Goal: Find specific page/section: Find specific page/section

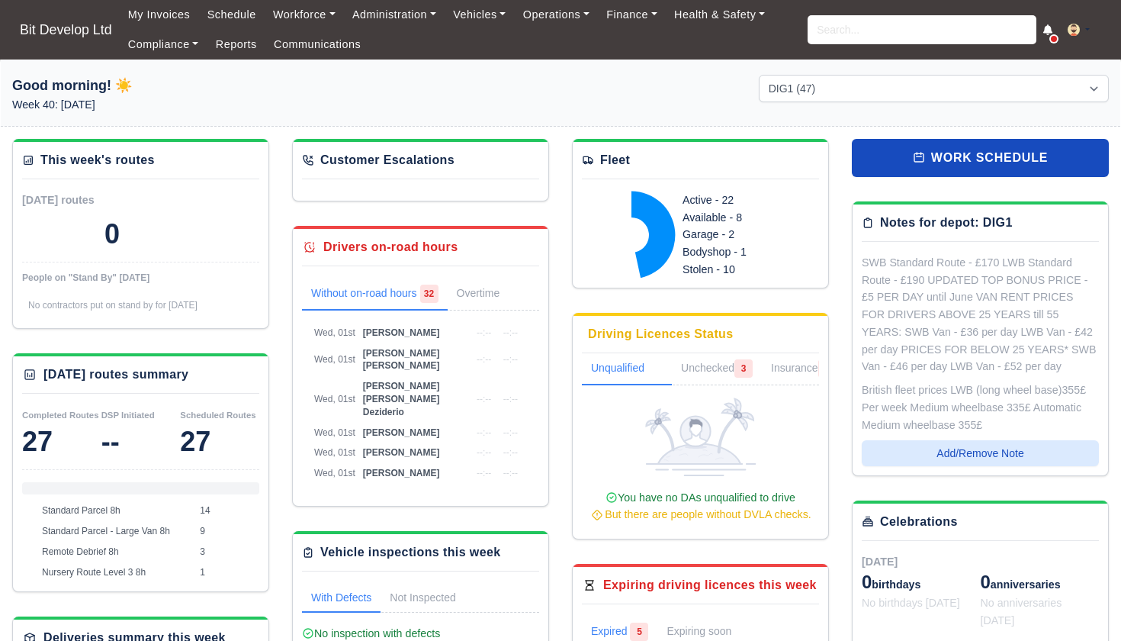
select select "2"
click at [290, 8] on link "Workforce" at bounding box center [304, 15] width 79 height 30
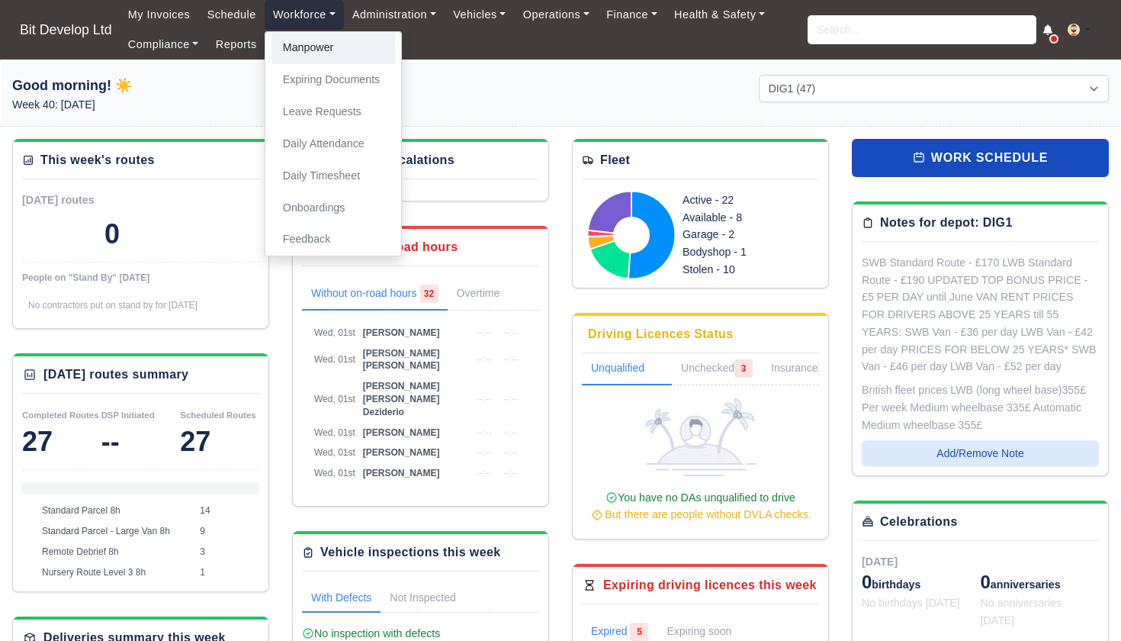
click at [307, 55] on link "Manpower" at bounding box center [333, 48] width 124 height 32
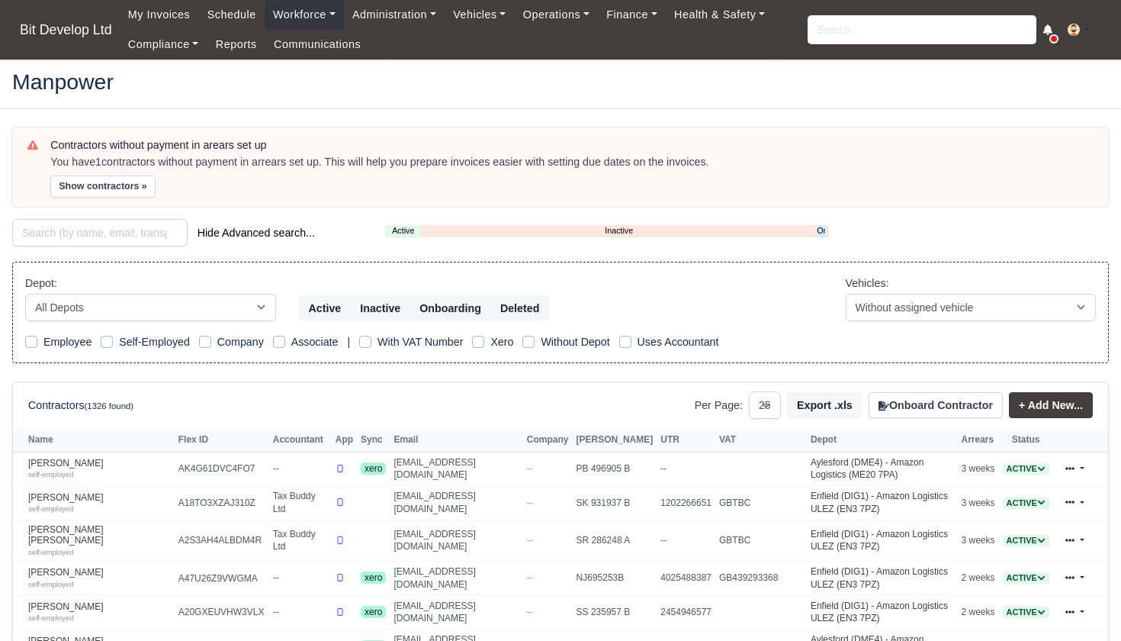
select select "25"
click at [820, 232] on link "Onboarding" at bounding box center [821, 230] width 8 height 13
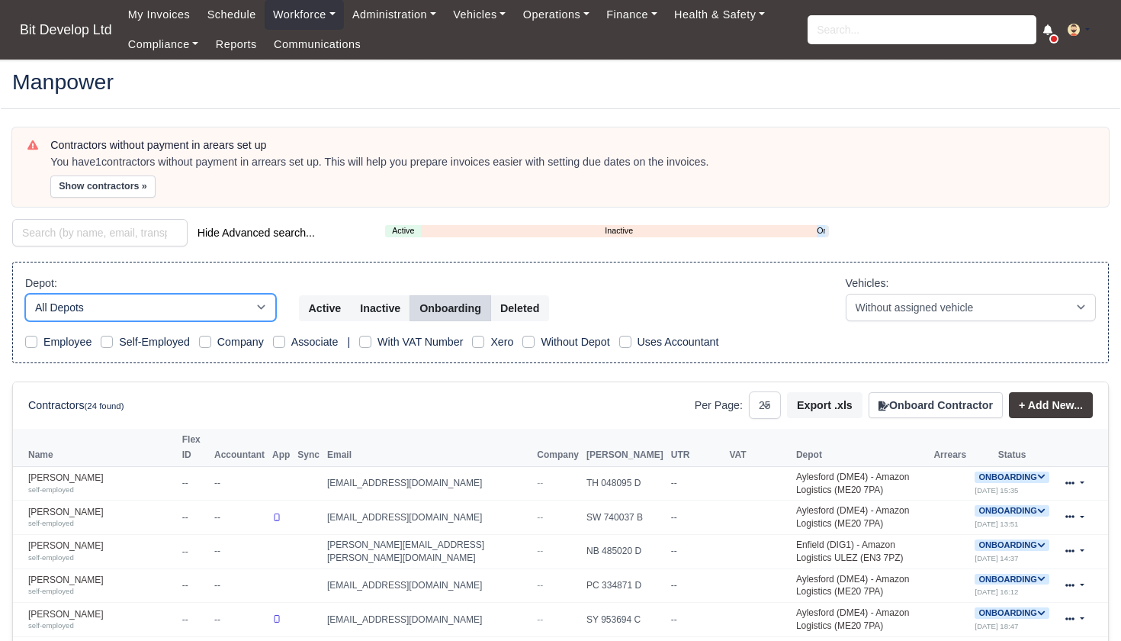
select select "2"
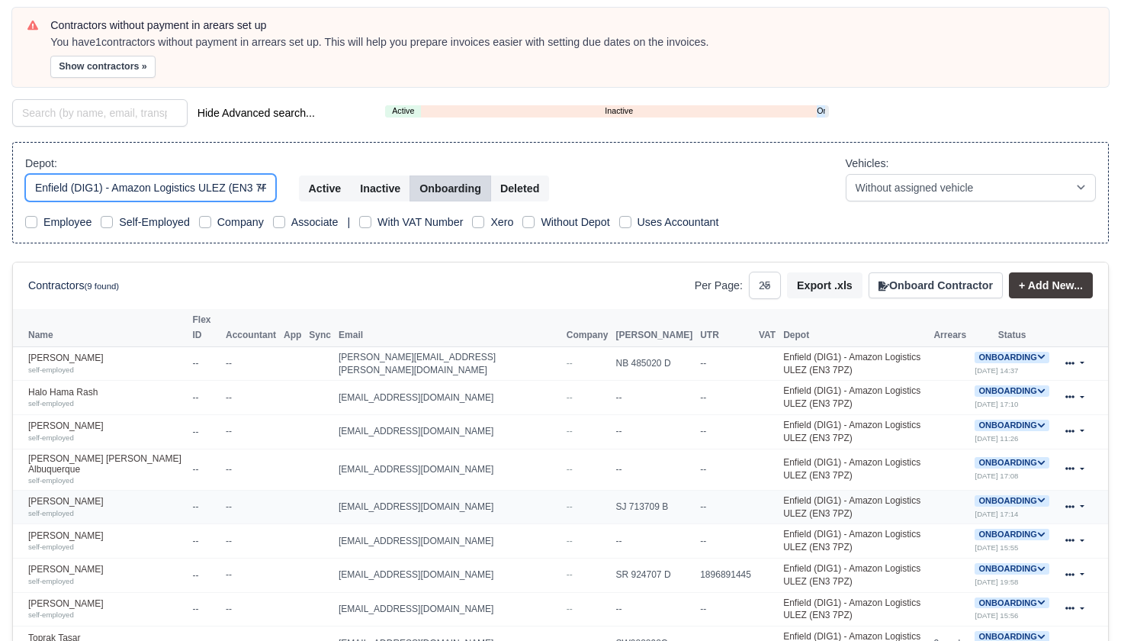
scroll to position [125, 0]
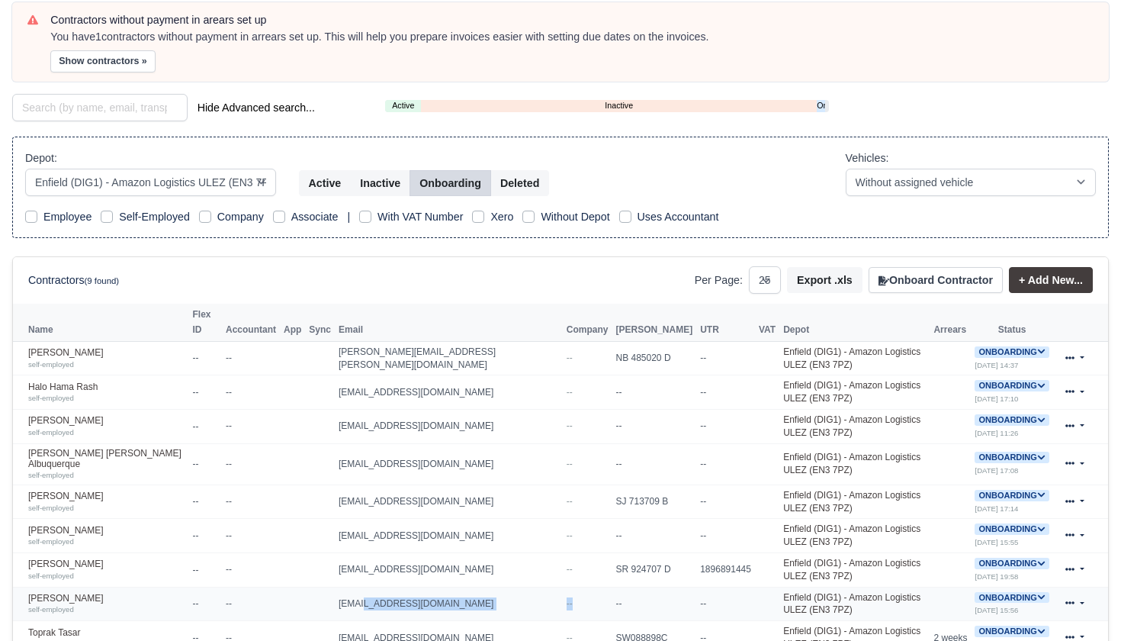
drag, startPoint x: 333, startPoint y: 570, endPoint x: 487, endPoint y: 576, distance: 153.4
click at [487, 586] on tr "Stephen Gibbons self-employed -- -- gibbonsstephen203@gmail.com -- -- -- Enfiel…" at bounding box center [560, 603] width 1095 height 34
click at [480, 586] on td "gibbonsstephen203@gmail.com" at bounding box center [449, 603] width 228 height 34
drag, startPoint x: 337, startPoint y: 569, endPoint x: 475, endPoint y: 567, distance: 138.0
click at [475, 586] on td "gibbonsstephen203@gmail.com" at bounding box center [449, 603] width 228 height 34
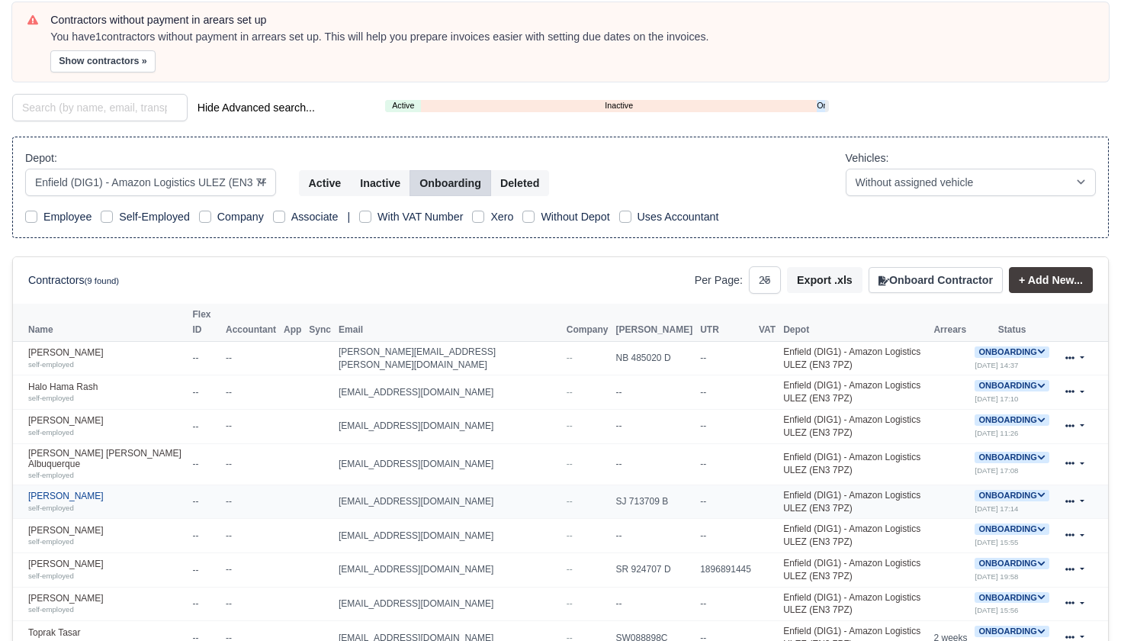
click at [125, 490] on link "Nicolas Kedzierski self-employed" at bounding box center [106, 501] width 157 height 22
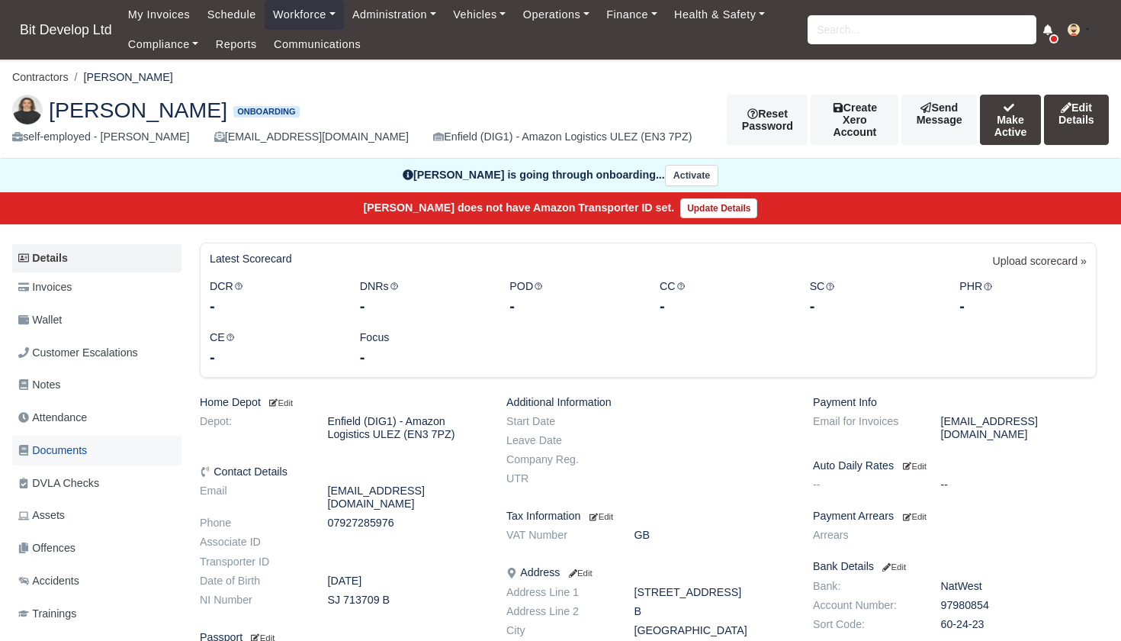
click at [74, 447] on span "Documents" at bounding box center [52, 451] width 69 height 18
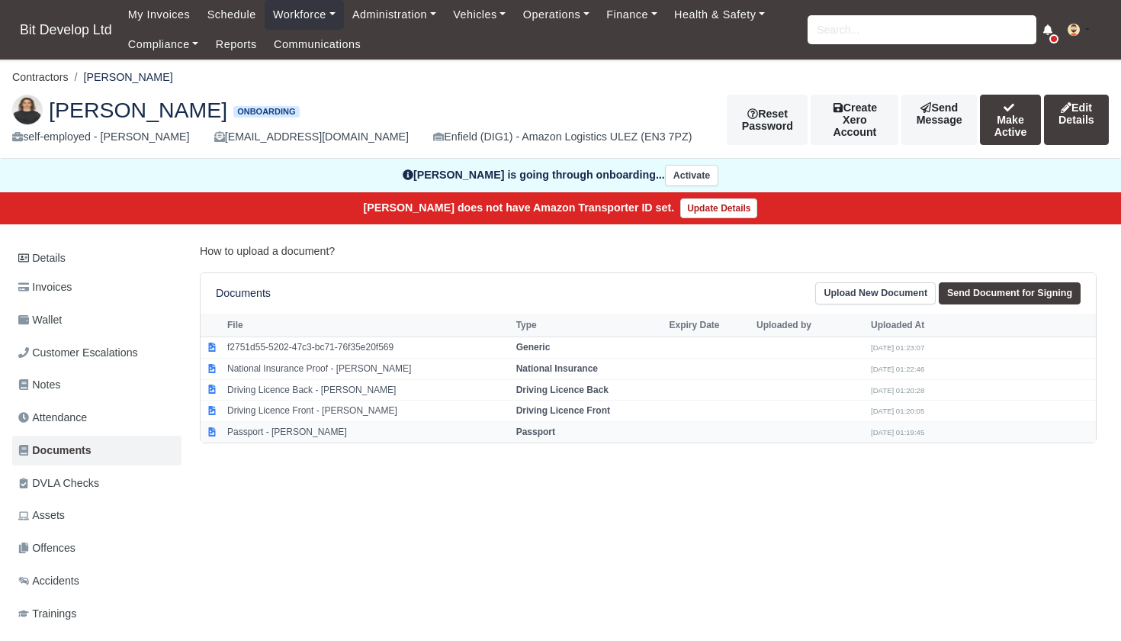
click at [323, 422] on td "Passport - [PERSON_NAME]" at bounding box center [367, 432] width 289 height 21
select select "passport"
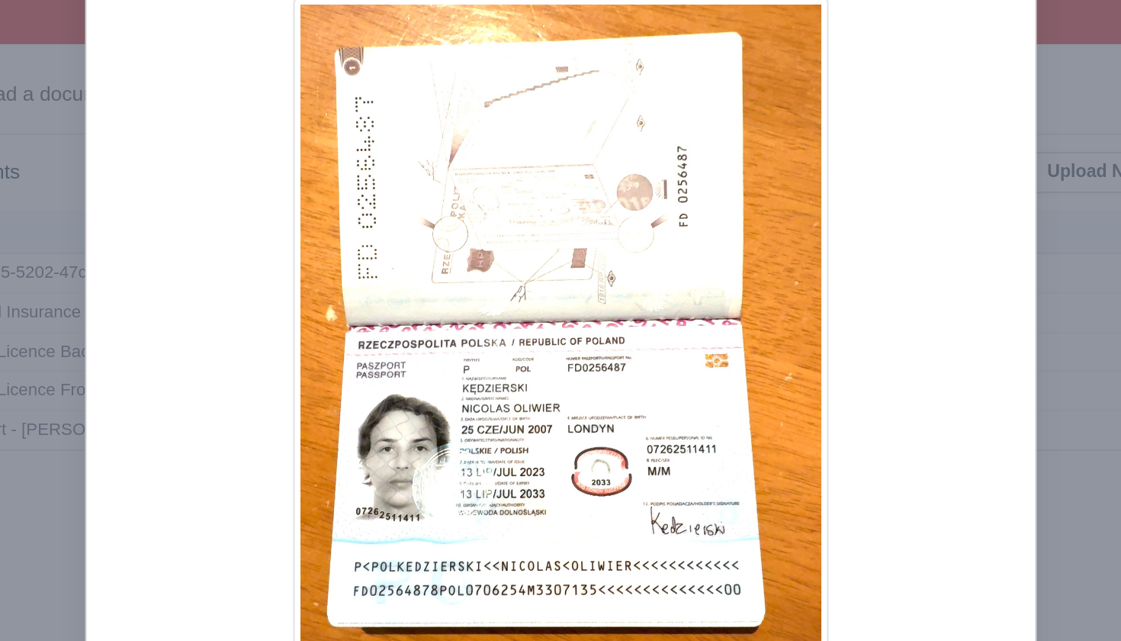
scroll to position [82, 0]
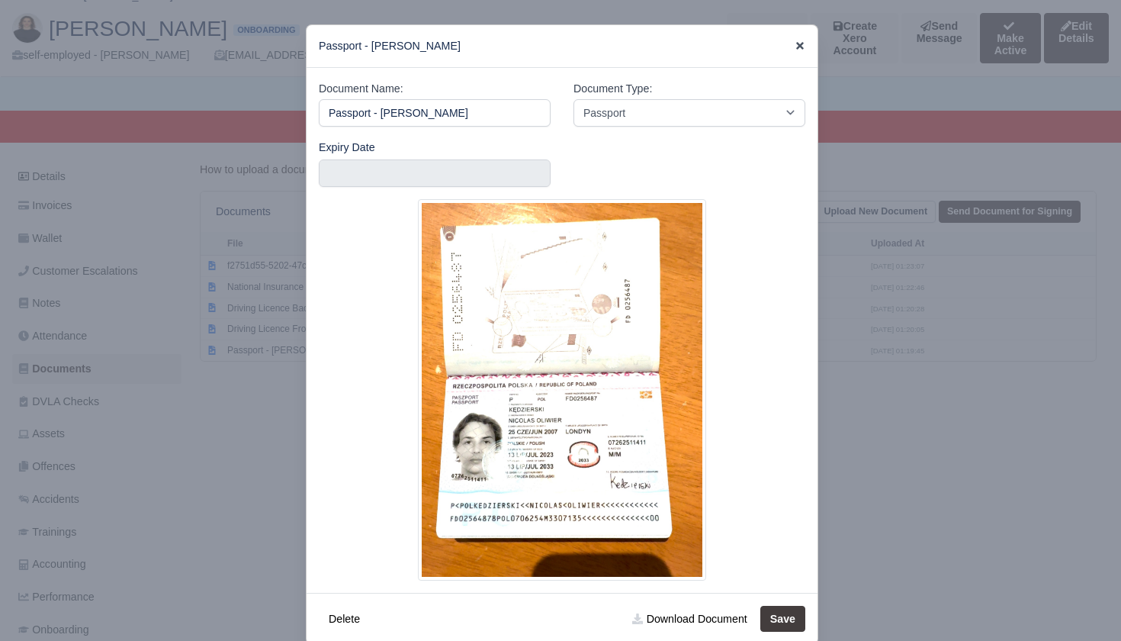
click at [799, 46] on icon at bounding box center [800, 46] width 8 height 8
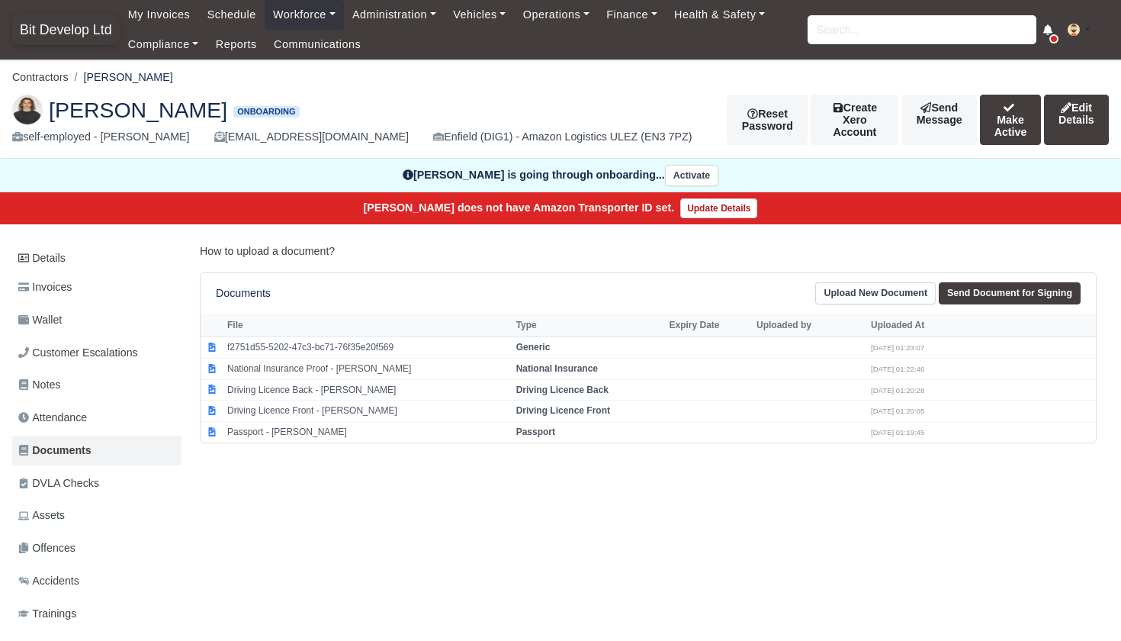
scroll to position [0, 0]
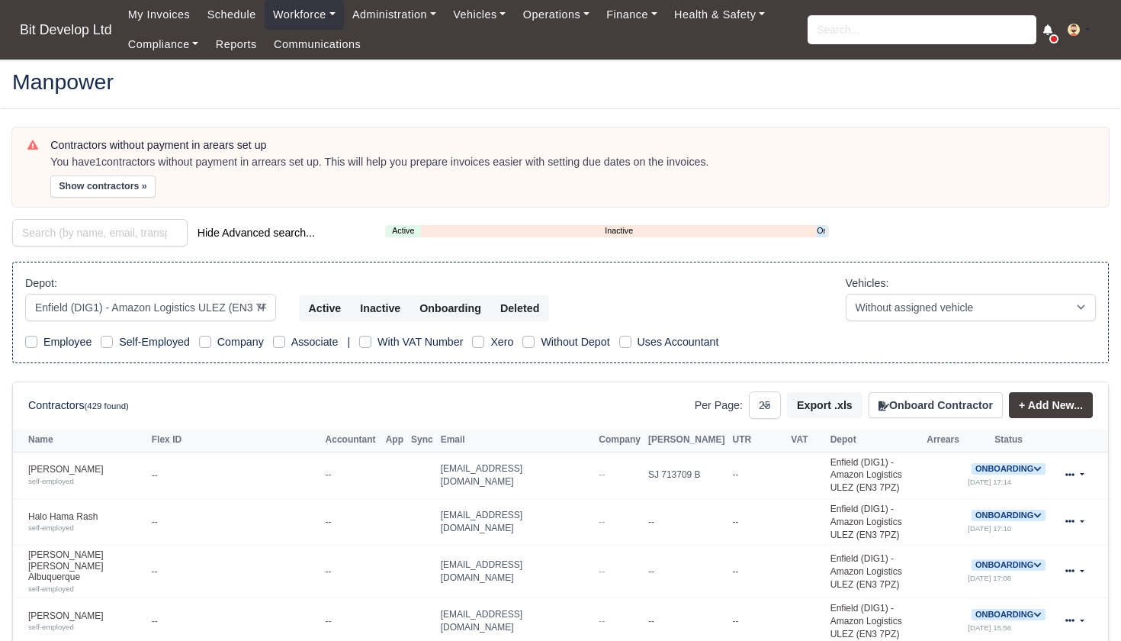
select select "2"
select select "25"
click at [821, 233] on link "Onboarding" at bounding box center [821, 230] width 8 height 13
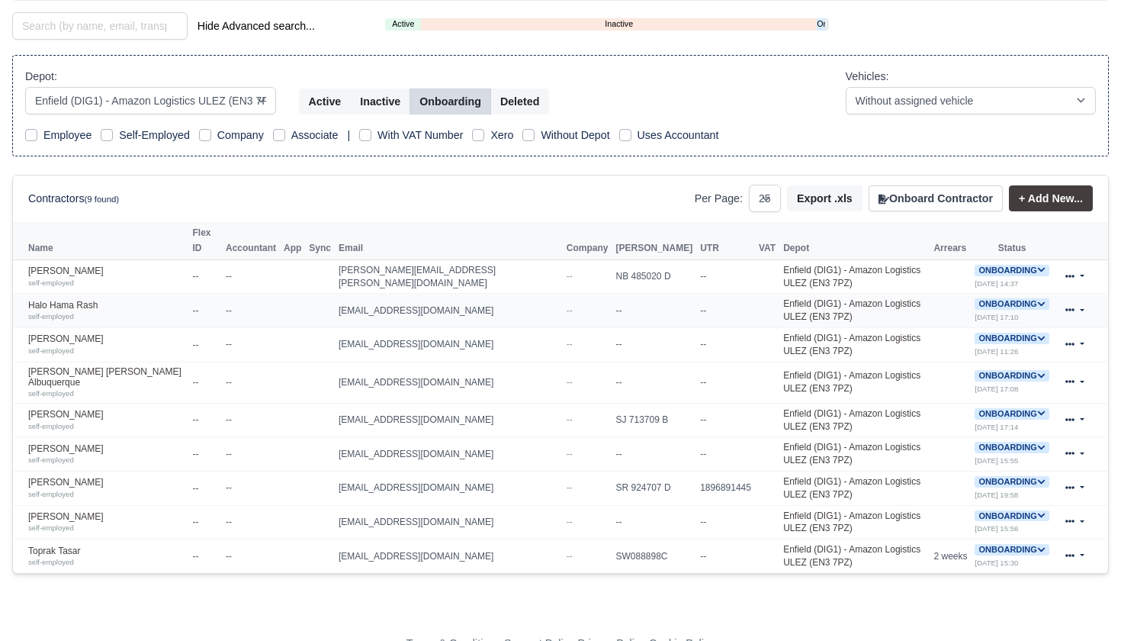
scroll to position [206, 0]
click at [70, 444] on link "Ricky Taylor self-employed" at bounding box center [106, 455] width 157 height 22
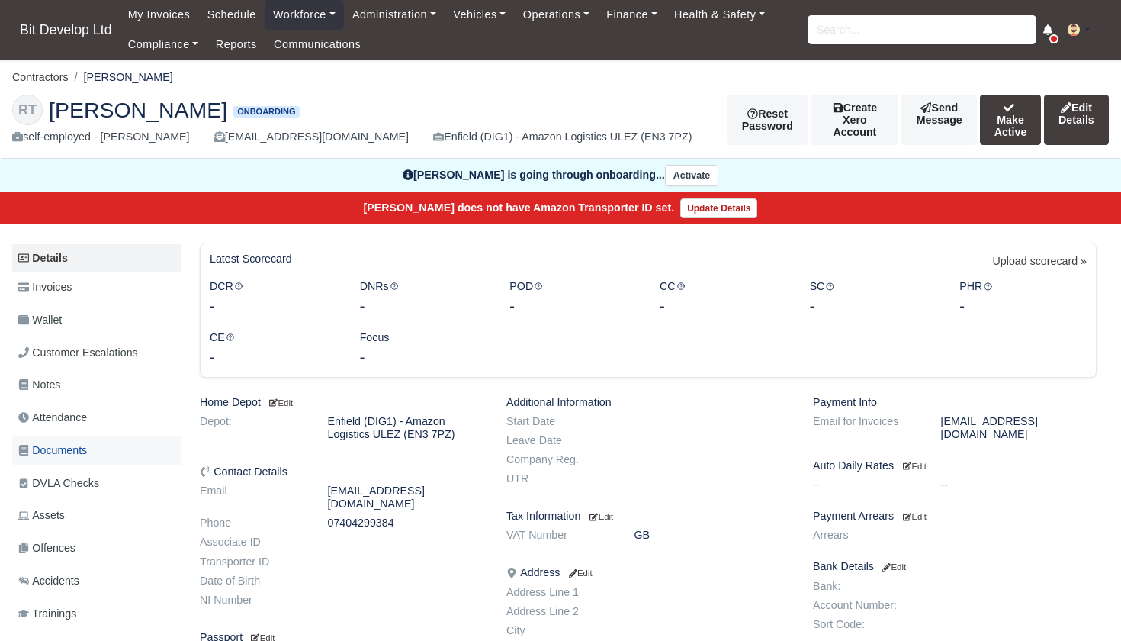
click at [84, 442] on span "Documents" at bounding box center [52, 451] width 69 height 18
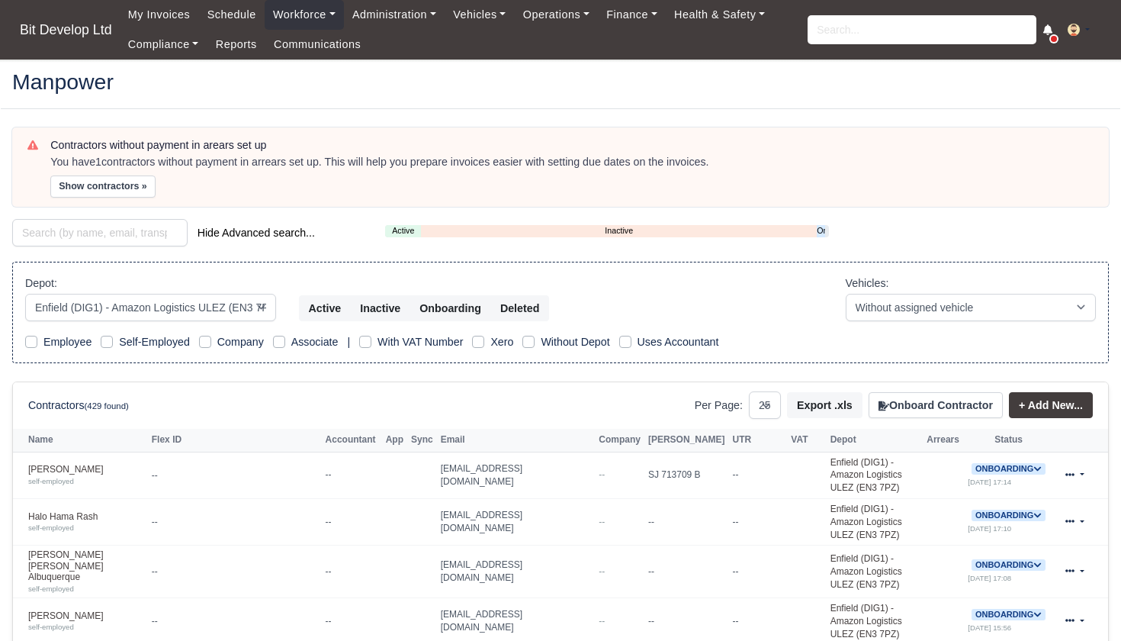
select select "2"
select select "25"
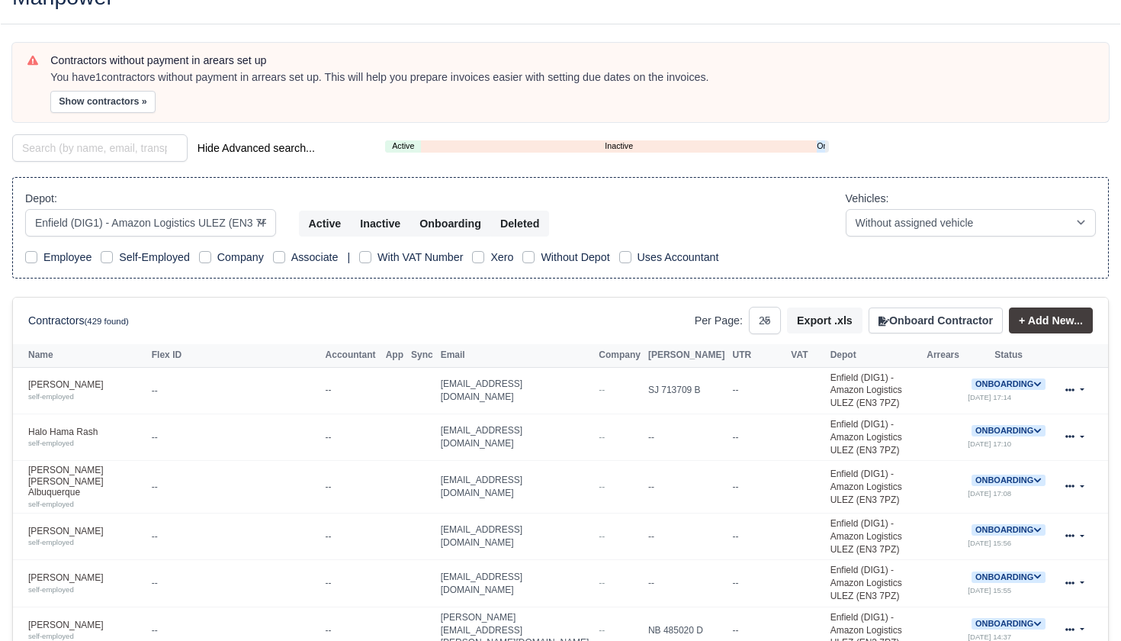
scroll to position [42, 0]
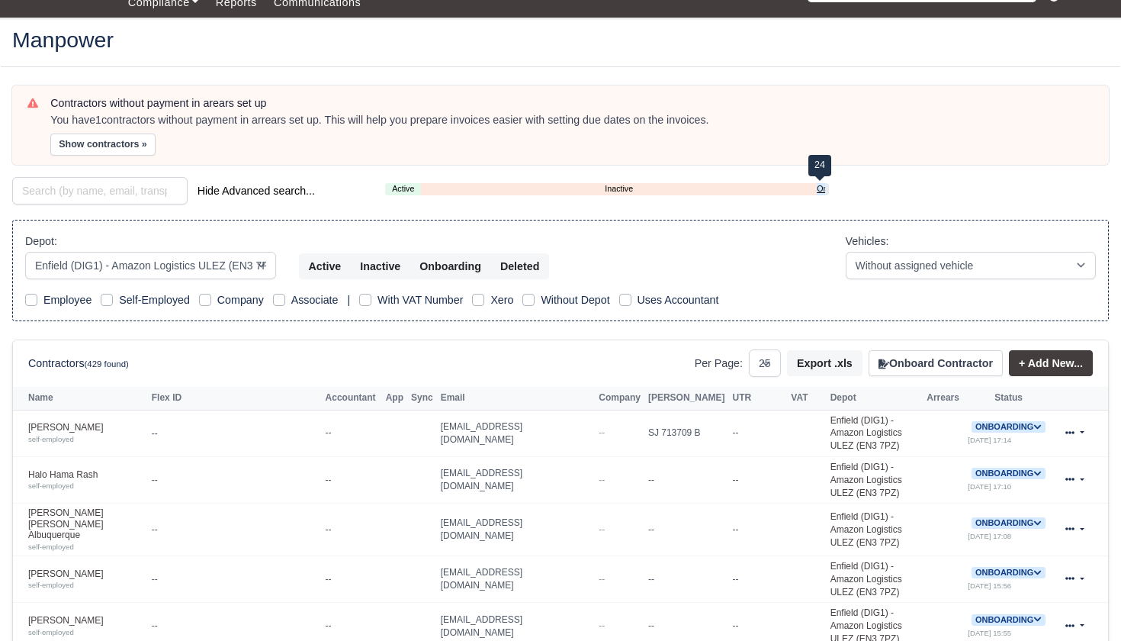
click at [821, 187] on link "Onboarding" at bounding box center [821, 188] width 8 height 13
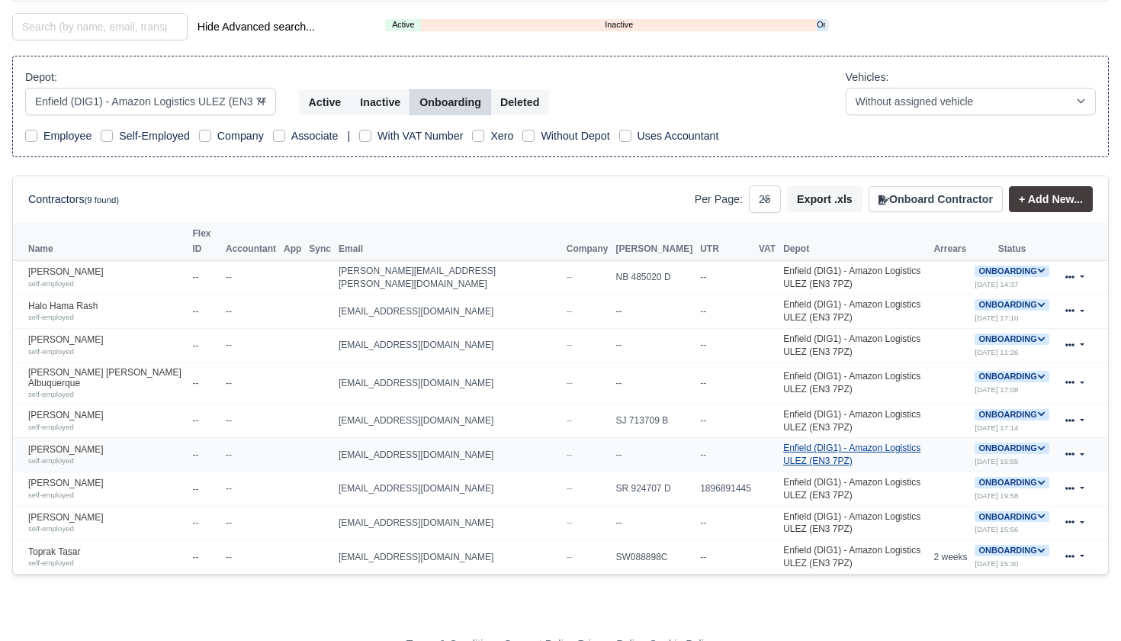
scroll to position [204, 0]
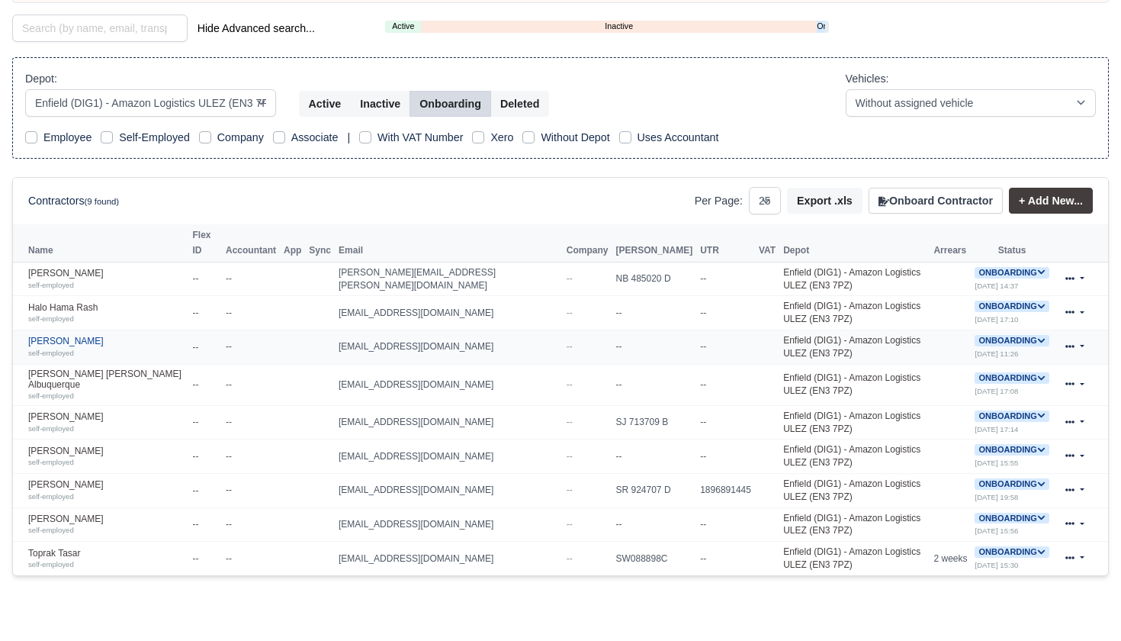
click at [70, 336] on link "Louis Gibson self-employed" at bounding box center [106, 347] width 157 height 22
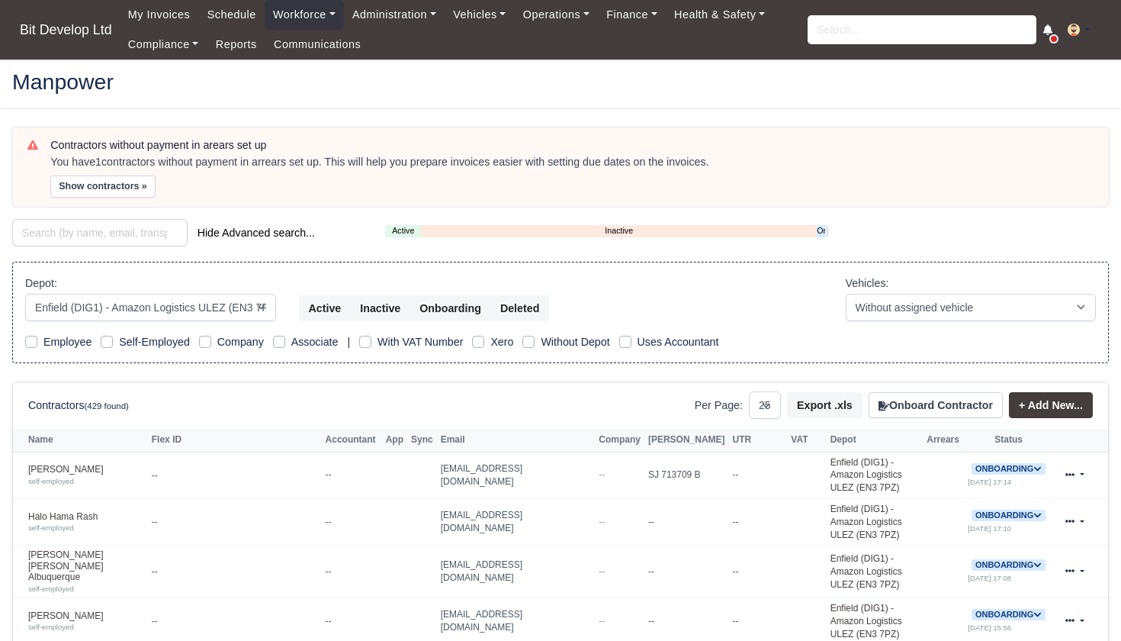
select select "2"
select select "25"
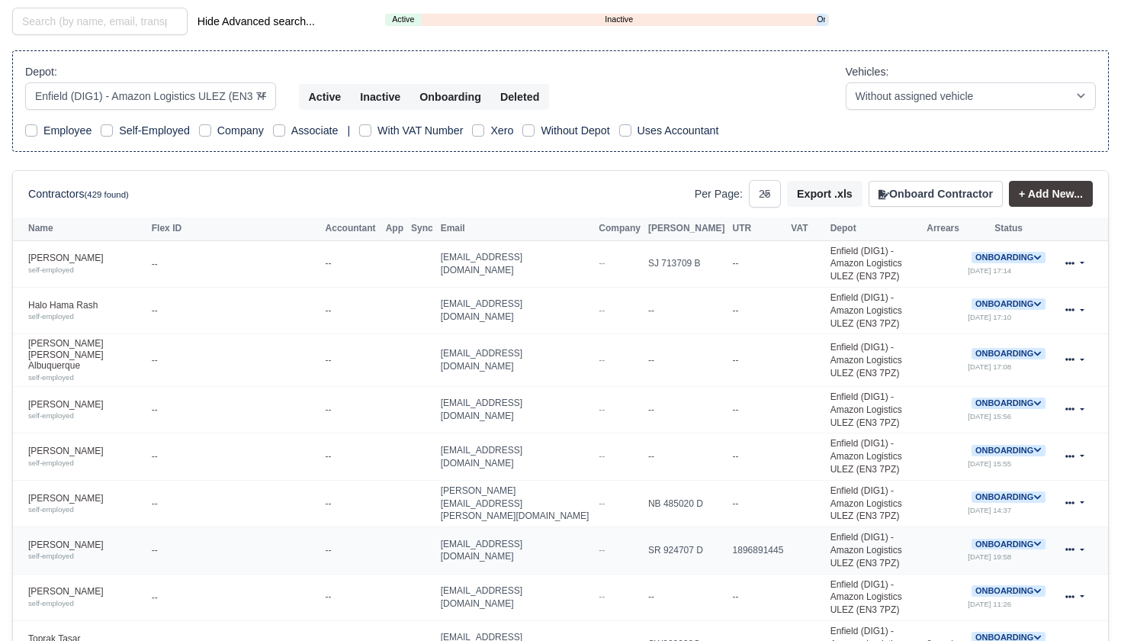
scroll to position [212, 0]
click at [818, 17] on link "Onboarding" at bounding box center [821, 18] width 8 height 13
